Goal: Task Accomplishment & Management: Complete application form

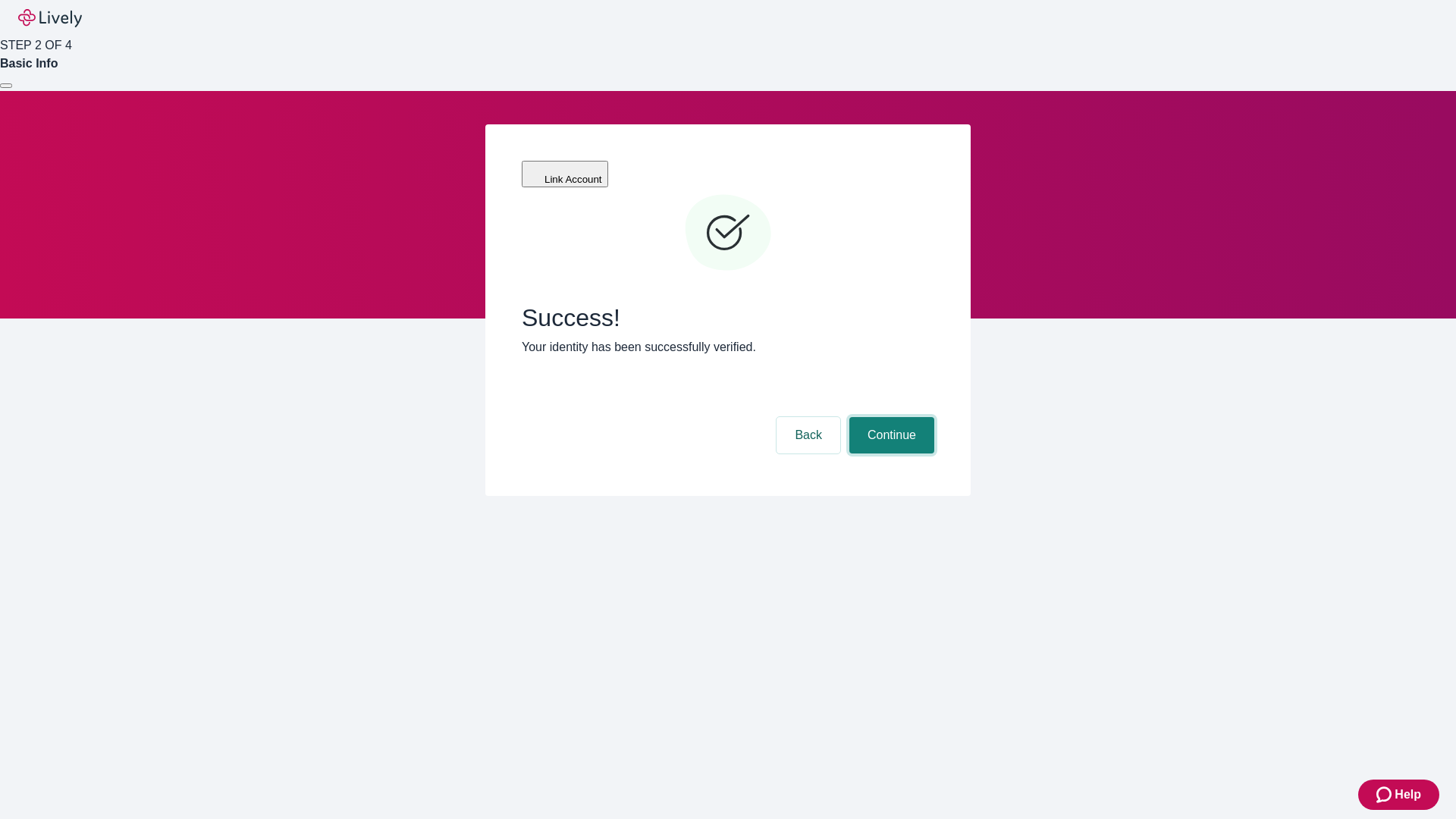
click at [890, 417] on button "Continue" at bounding box center [892, 435] width 85 height 36
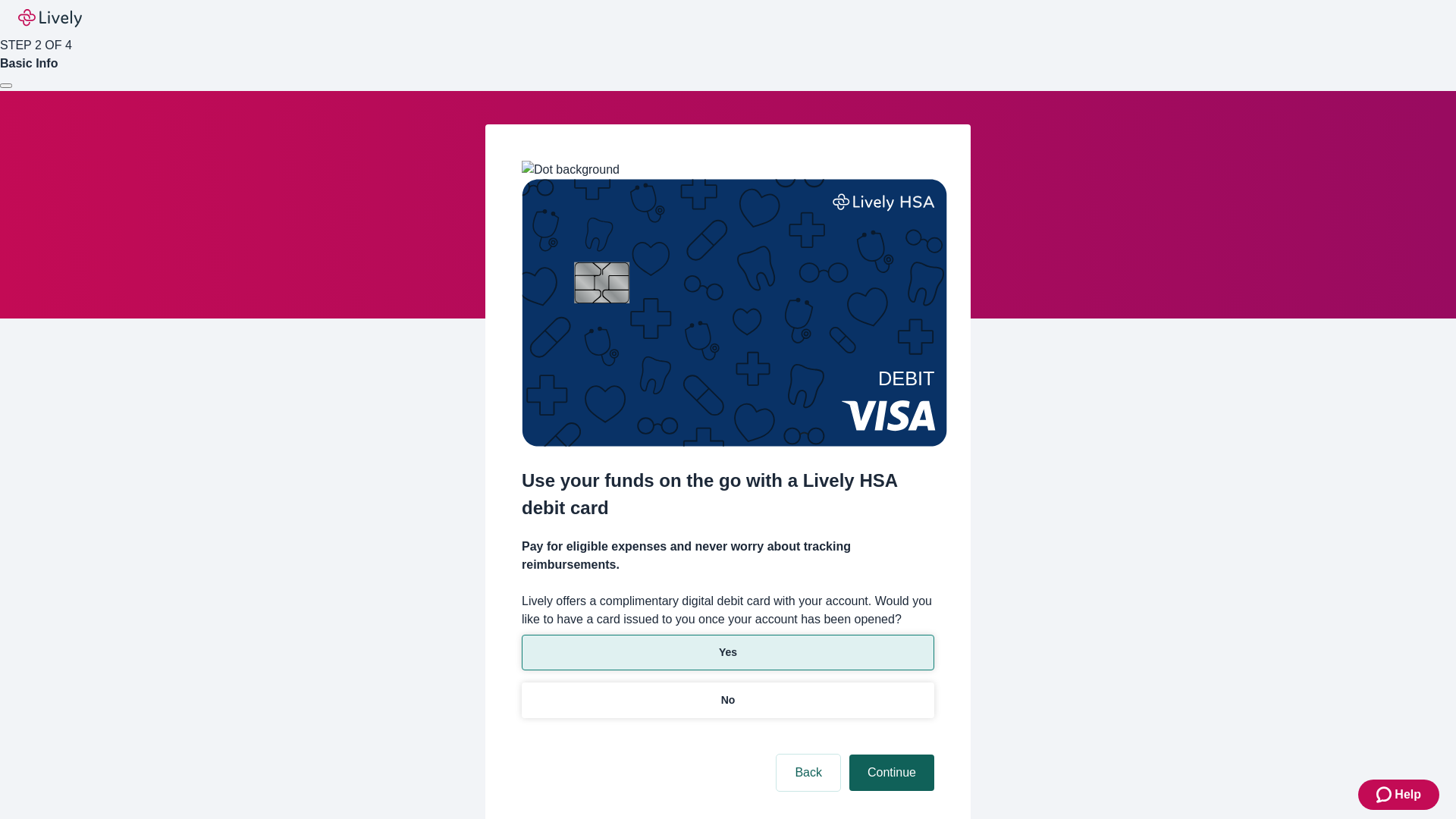
click at [728, 644] on p "Yes" at bounding box center [728, 651] width 19 height 16
click at [890, 754] on button "Continue" at bounding box center [892, 772] width 85 height 36
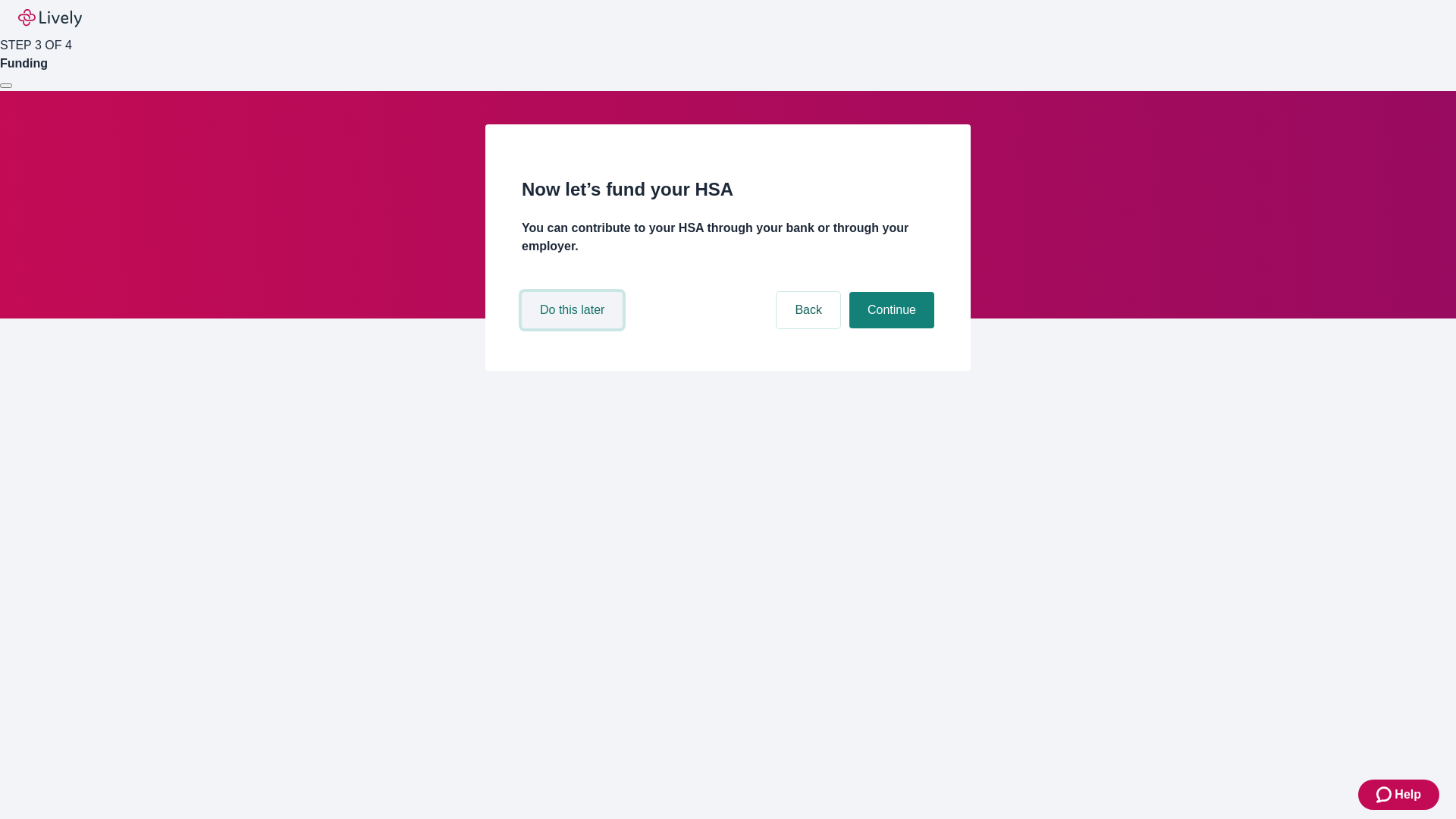
click at [574, 329] on button "Do this later" at bounding box center [572, 309] width 101 height 36
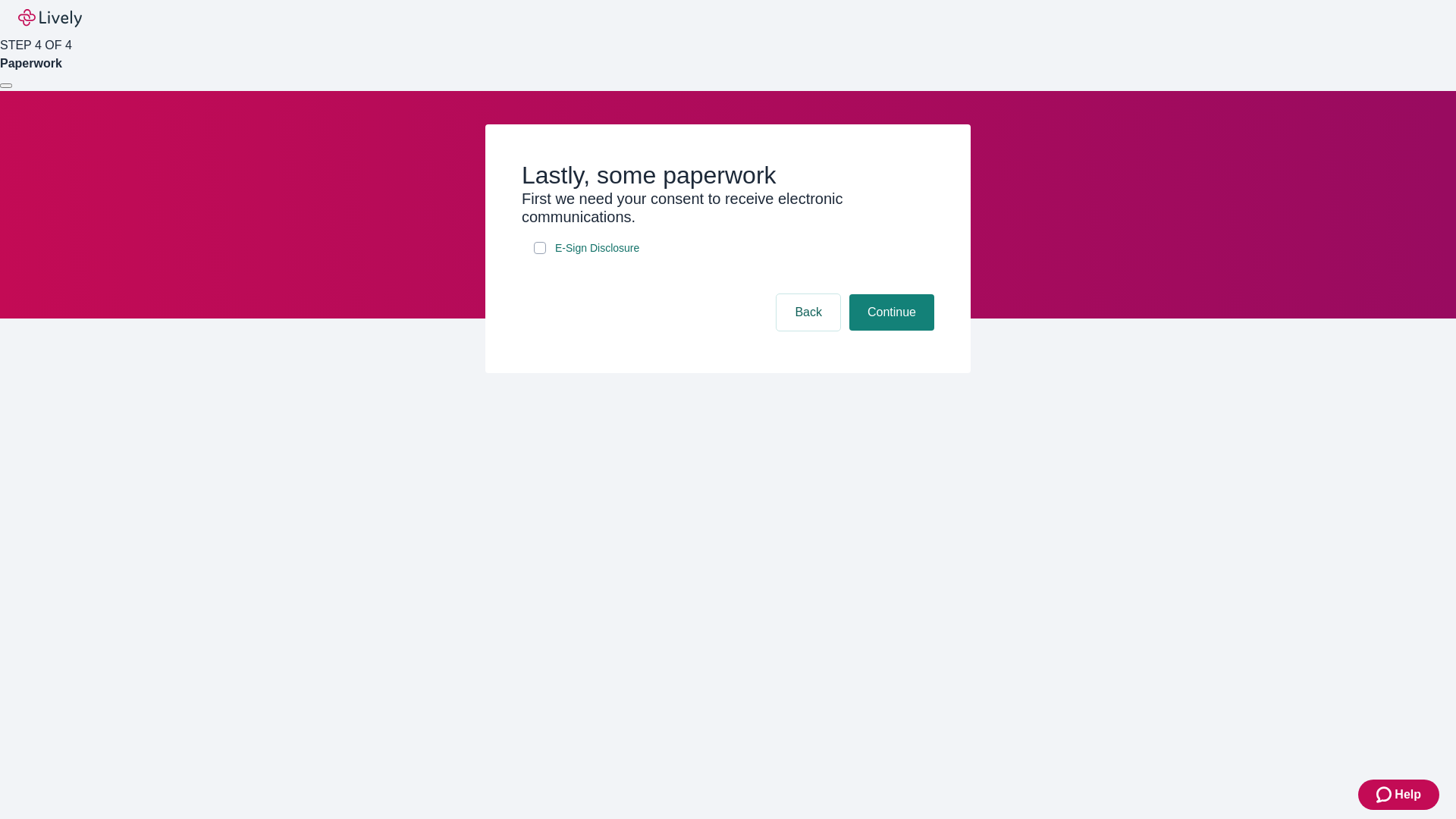
click at [540, 254] on input "E-Sign Disclosure" at bounding box center [540, 247] width 12 height 12
checkbox input "true"
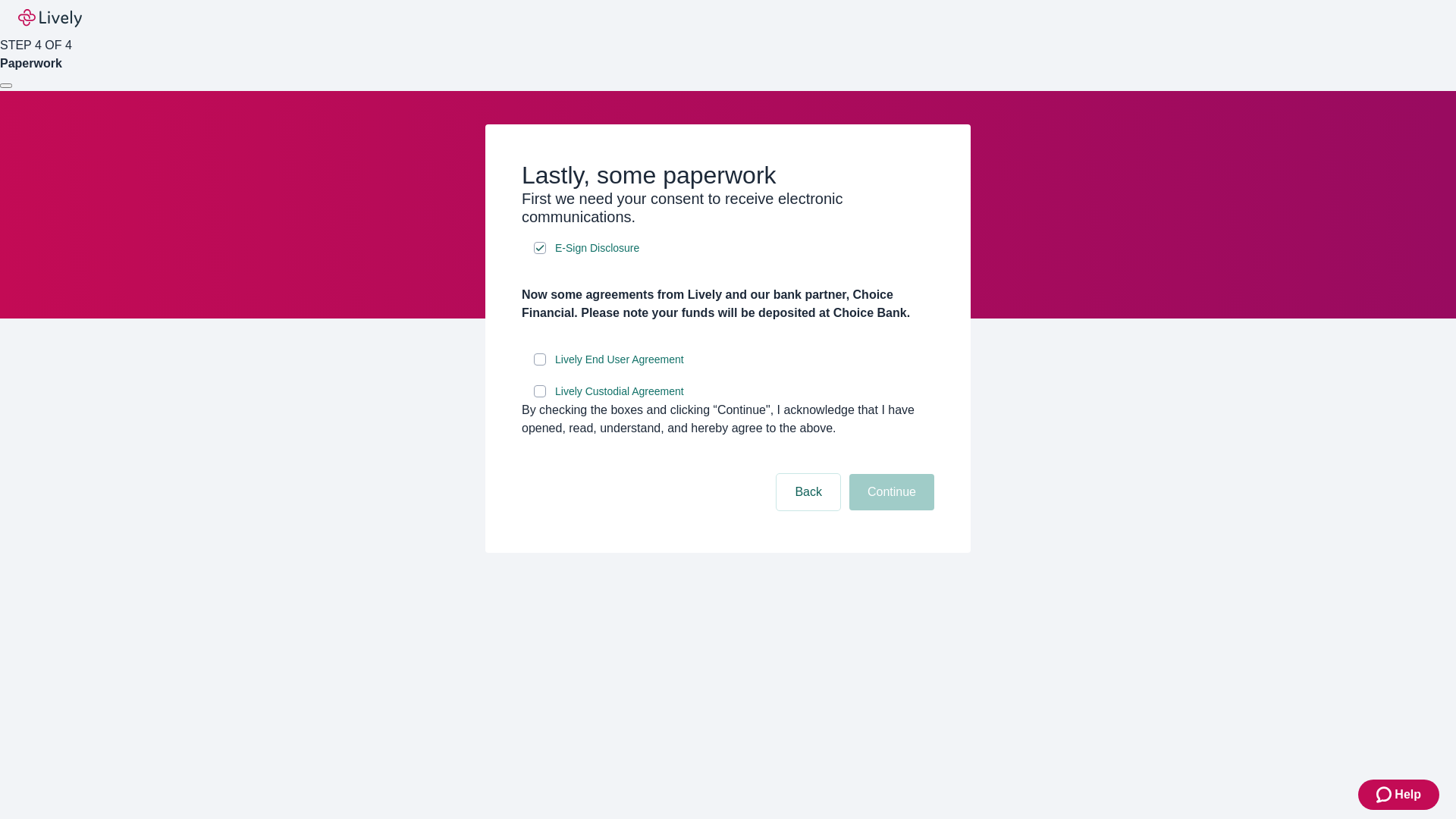
click at [540, 366] on input "Lively End User Agreement" at bounding box center [540, 359] width 12 height 12
checkbox input "true"
click at [540, 397] on input "Lively Custodial Agreement" at bounding box center [540, 391] width 12 height 12
checkbox input "true"
click at [890, 510] on button "Continue" at bounding box center [892, 491] width 85 height 36
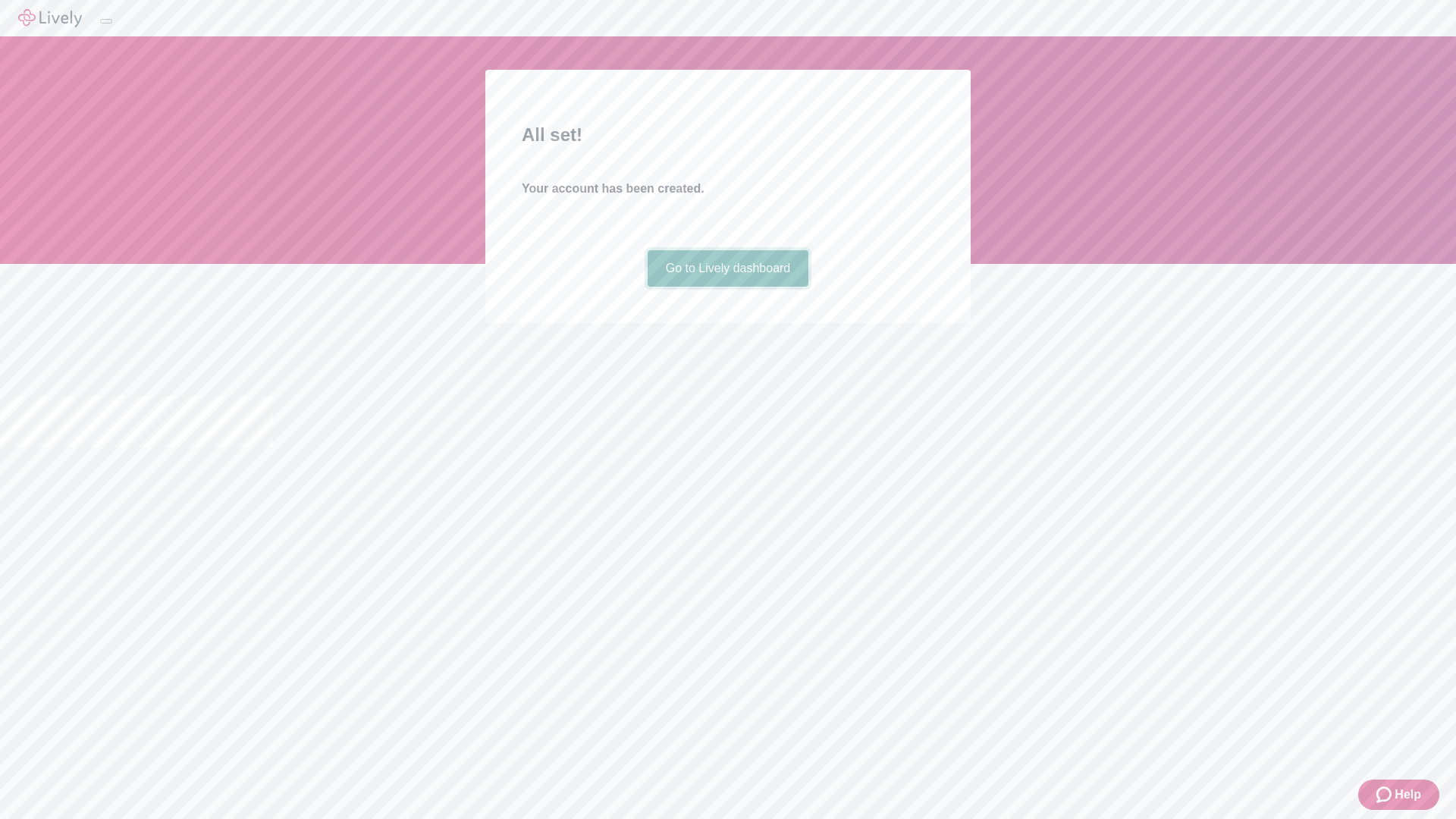
click at [728, 287] on link "Go to Lively dashboard" at bounding box center [728, 267] width 162 height 36
